Goal: Browse casually: Explore the website without a specific task or goal

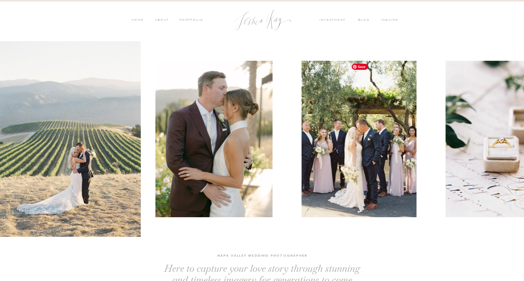
click at [212, 142] on img at bounding box center [213, 139] width 117 height 156
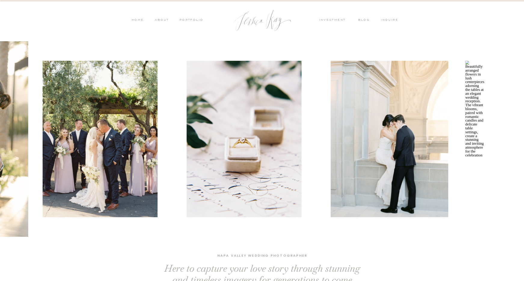
click at [186, 132] on img at bounding box center [243, 139] width 115 height 156
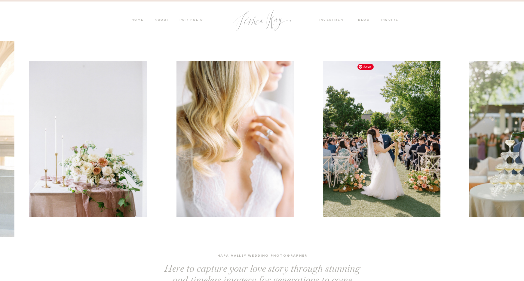
click at [89, 134] on img at bounding box center [88, 139] width 118 height 156
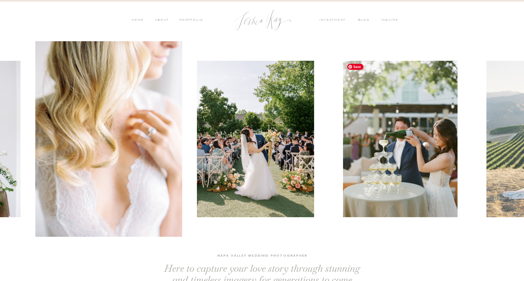
click at [197, 131] on img at bounding box center [255, 139] width 117 height 156
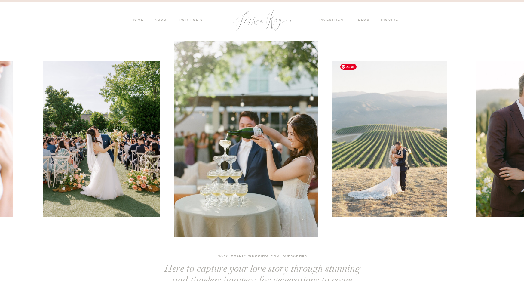
click at [332, 134] on img at bounding box center [389, 139] width 115 height 156
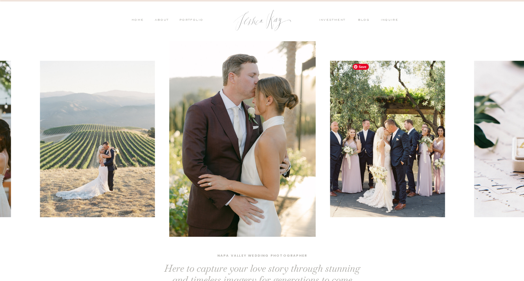
click at [330, 137] on img at bounding box center [387, 139] width 115 height 156
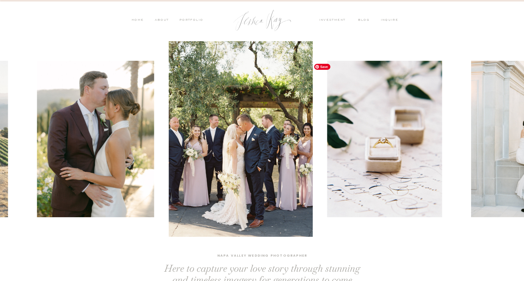
click at [327, 136] on img at bounding box center [384, 139] width 115 height 156
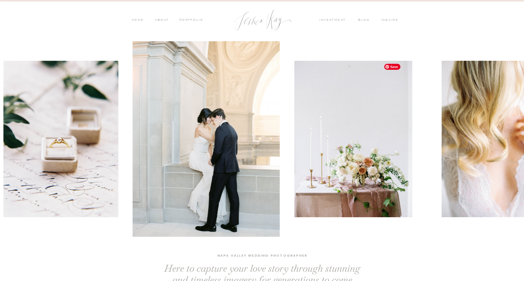
click at [294, 144] on img at bounding box center [353, 139] width 118 height 156
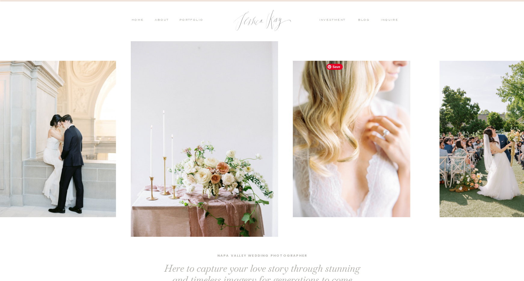
click at [292, 148] on img at bounding box center [350, 139] width 117 height 156
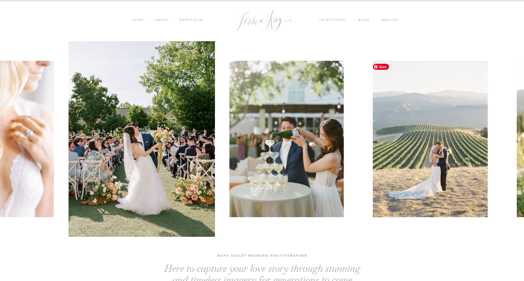
click at [254, 150] on img at bounding box center [286, 139] width 114 height 156
